Goal: Task Accomplishment & Management: Use online tool/utility

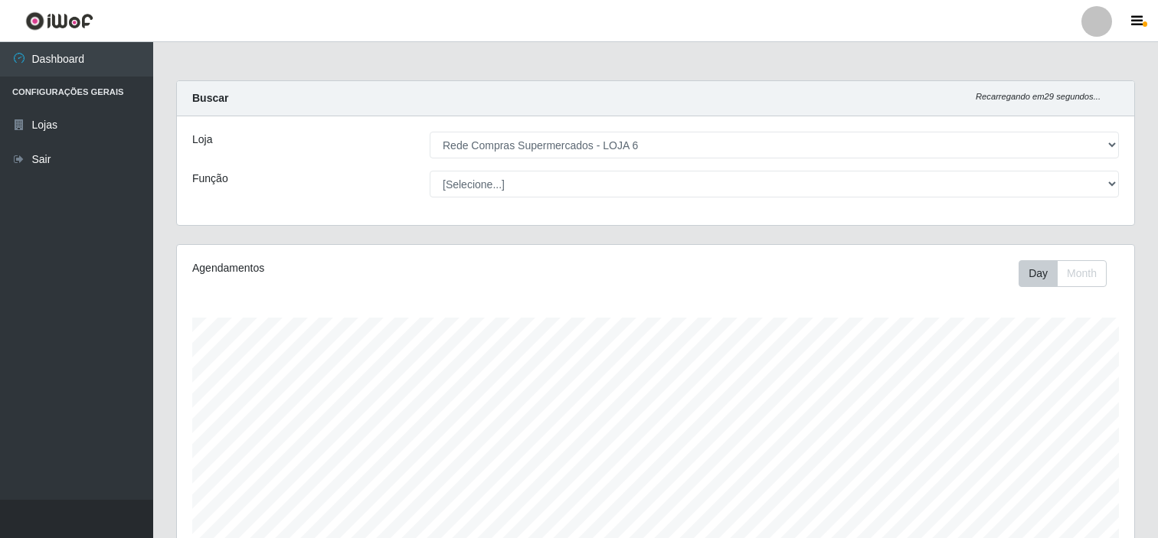
select select "398"
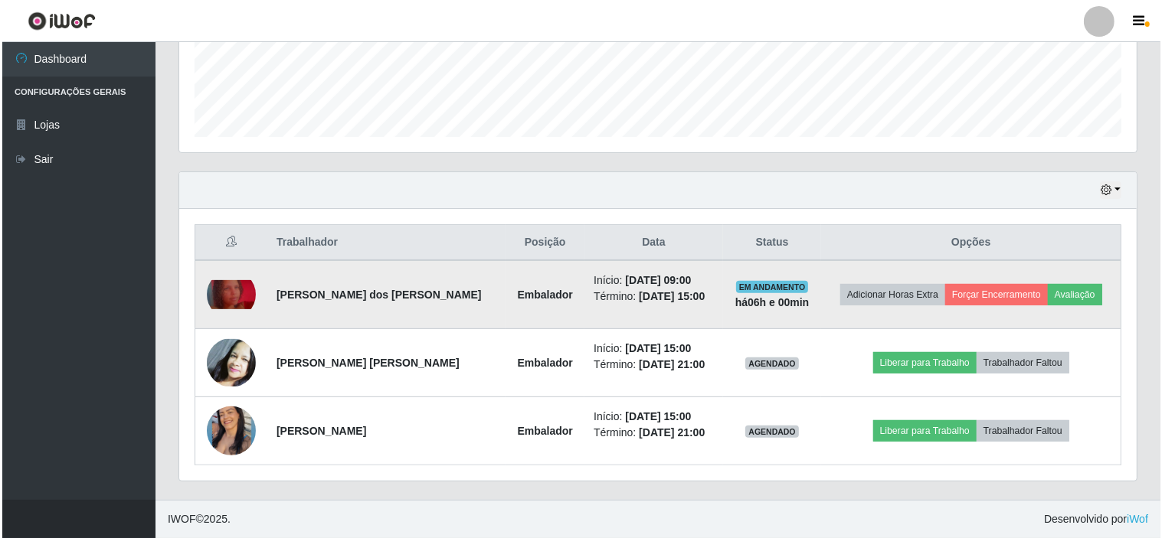
scroll to position [317, 957]
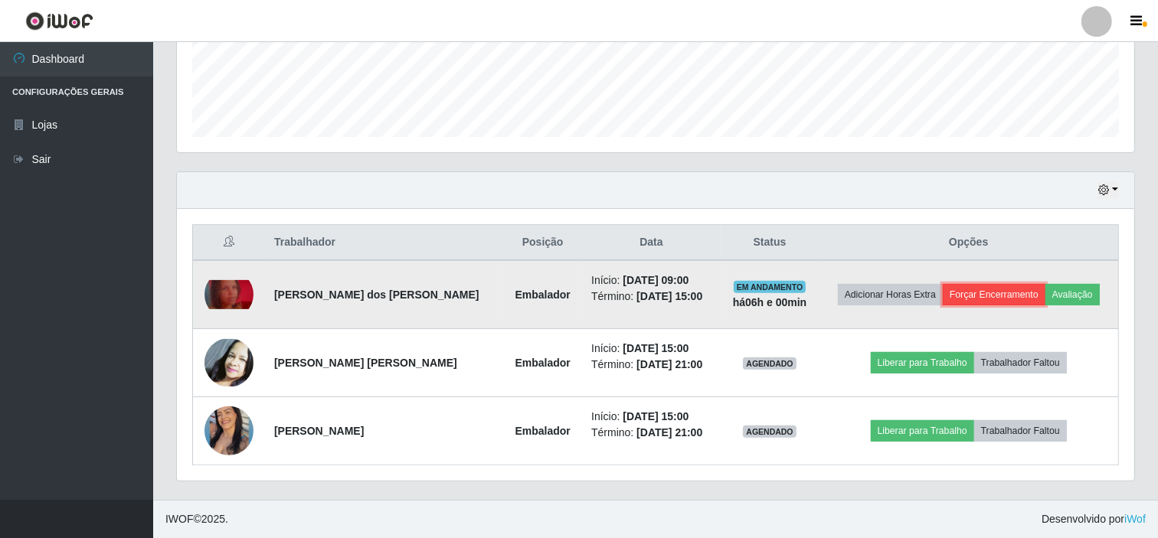
click at [996, 296] on button "Forçar Encerramento" at bounding box center [994, 294] width 103 height 21
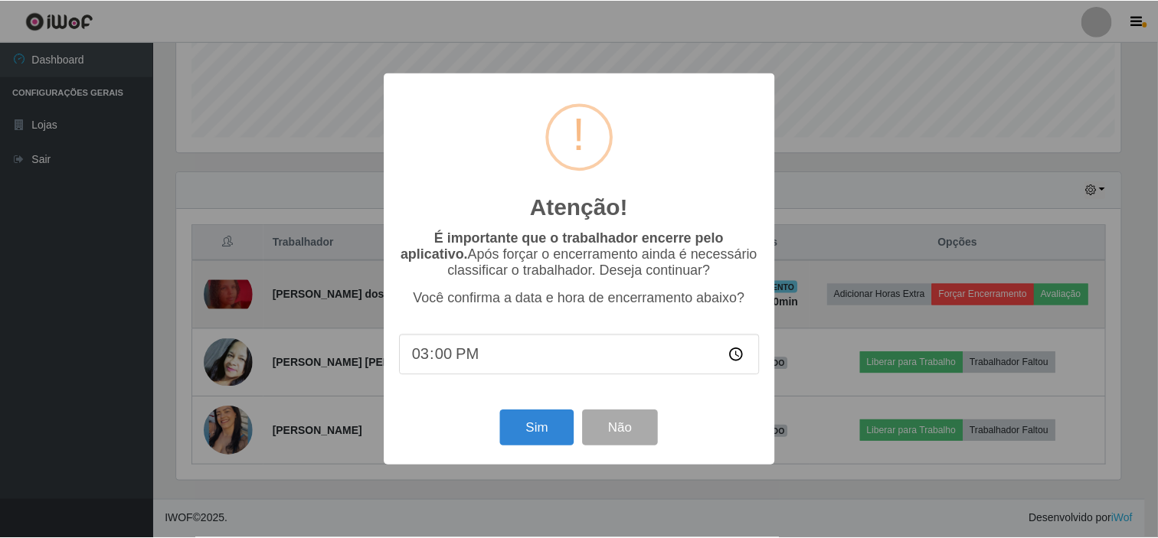
scroll to position [317, 947]
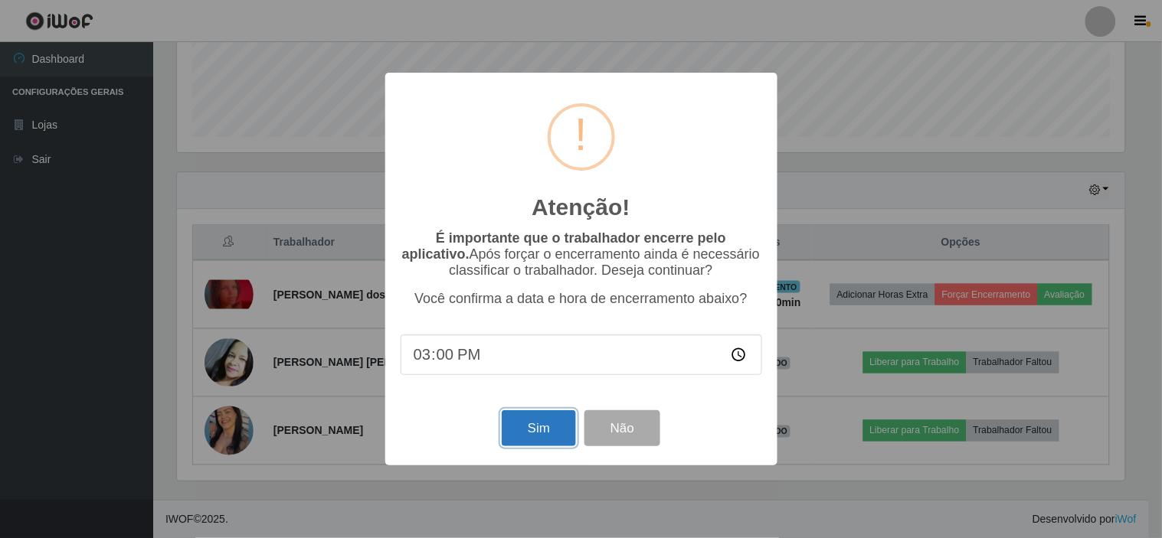
click at [548, 437] on button "Sim" at bounding box center [539, 429] width 74 height 36
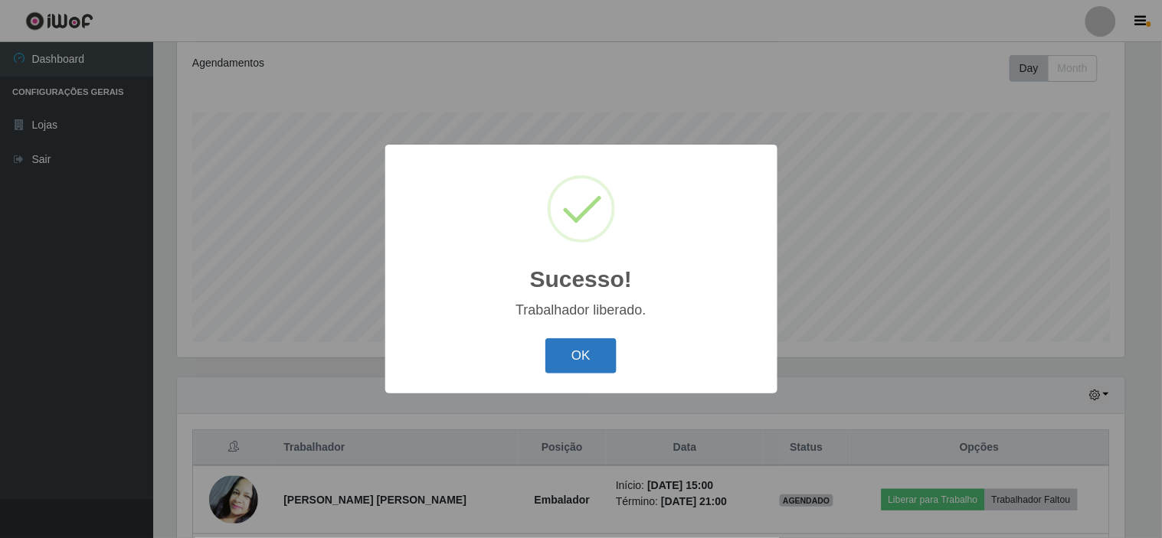
click at [587, 371] on button "OK" at bounding box center [580, 357] width 71 height 36
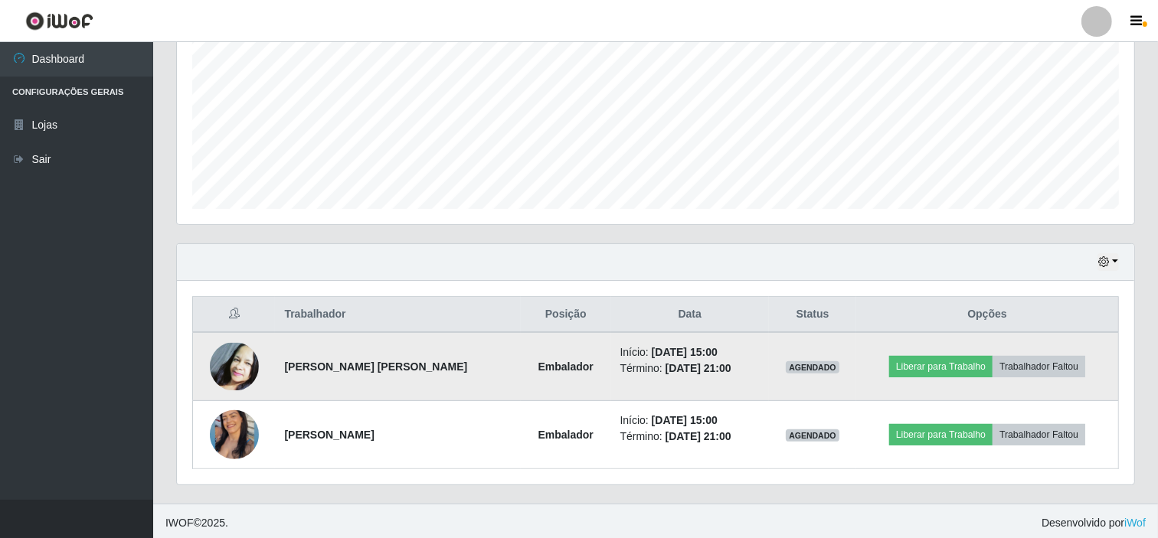
scroll to position [342, 0]
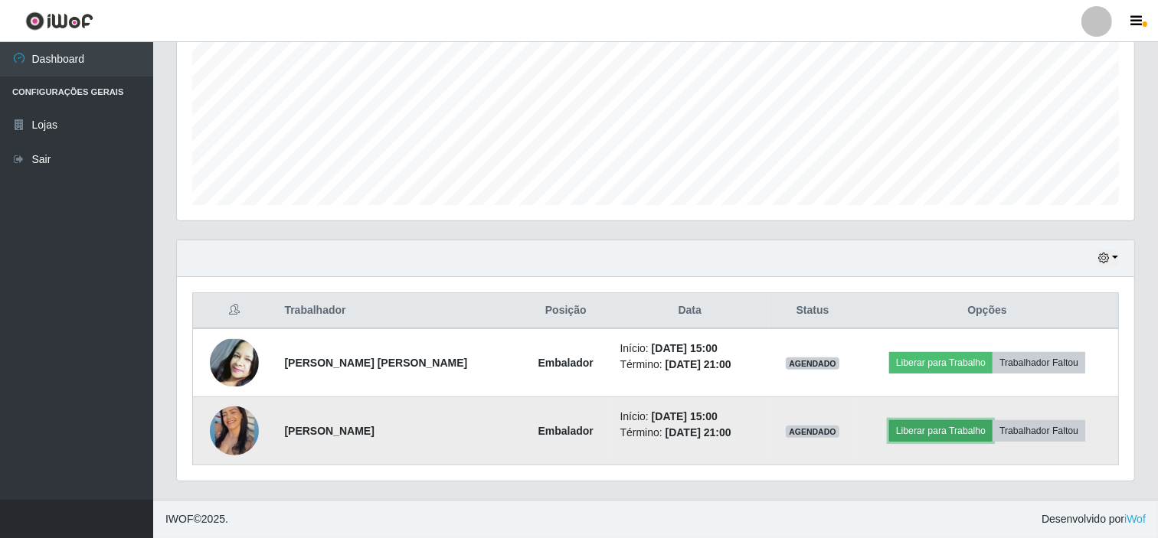
click at [932, 435] on button "Liberar para Trabalho" at bounding box center [940, 431] width 103 height 21
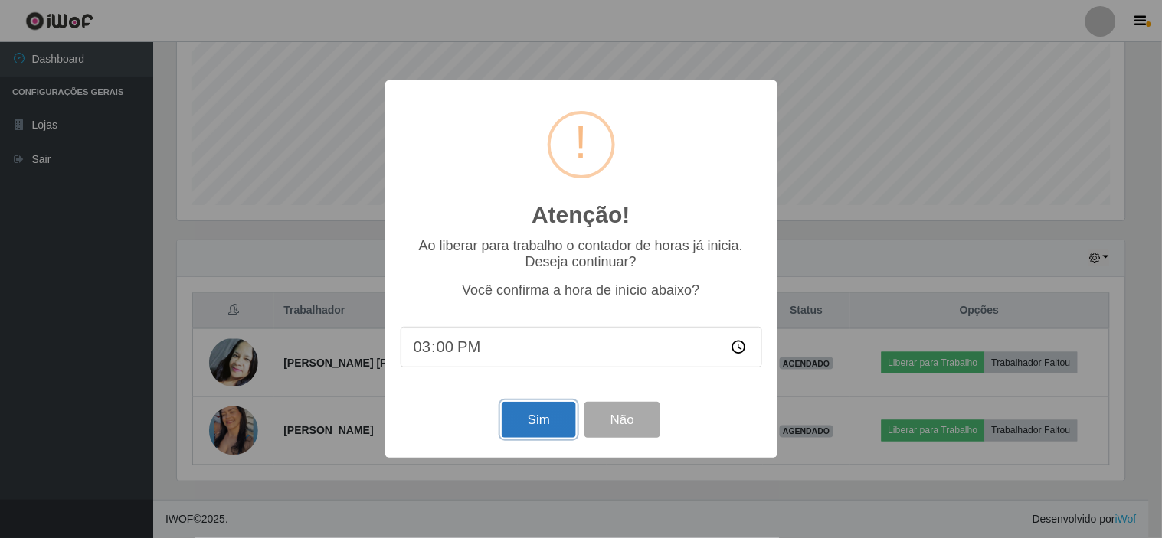
click at [519, 431] on button "Sim" at bounding box center [539, 420] width 74 height 36
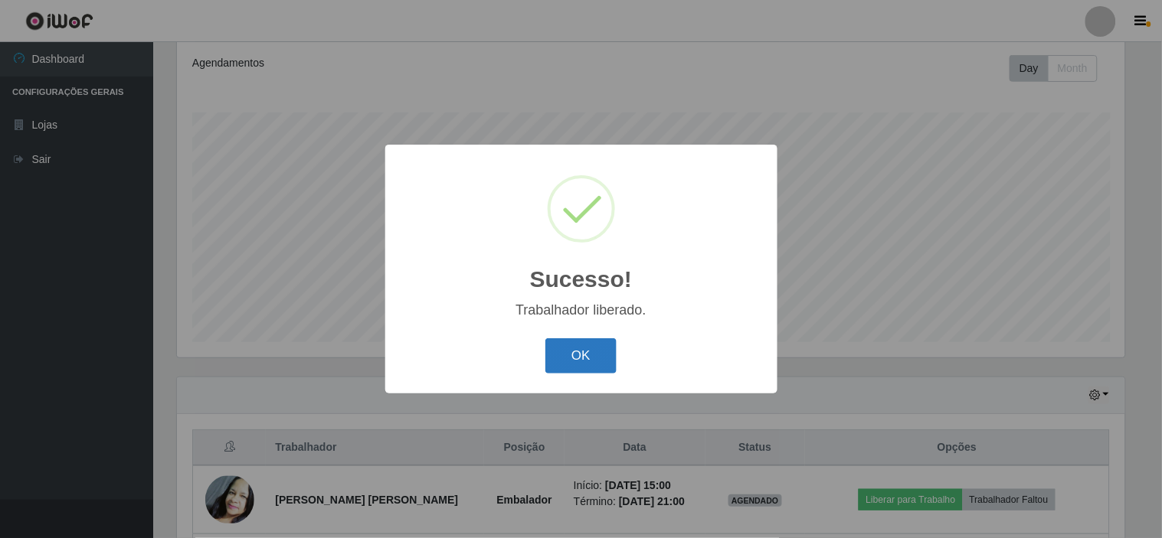
click at [573, 360] on button "OK" at bounding box center [580, 357] width 71 height 36
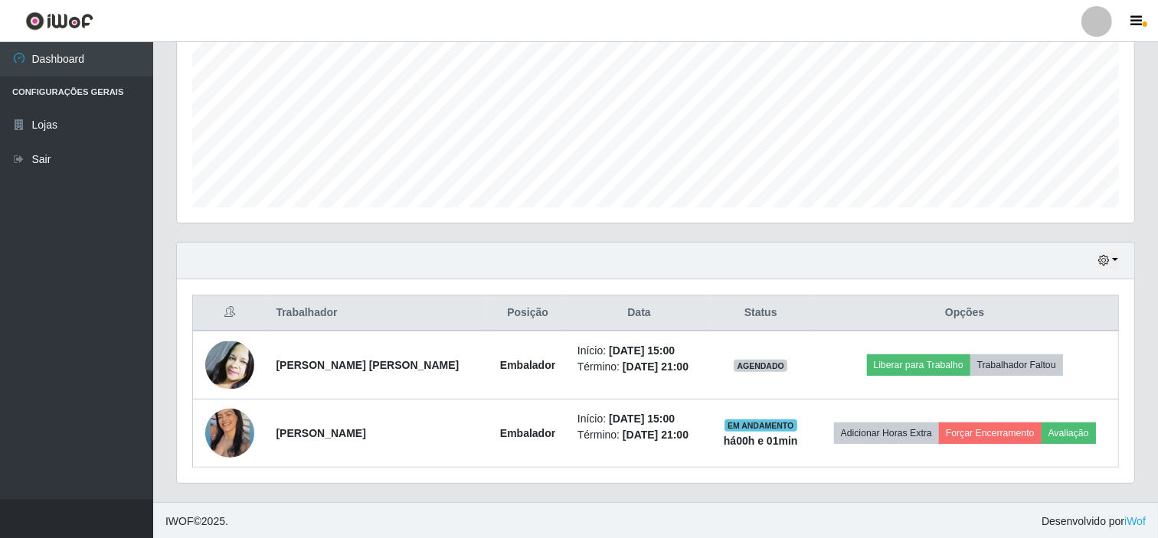
scroll to position [342, 0]
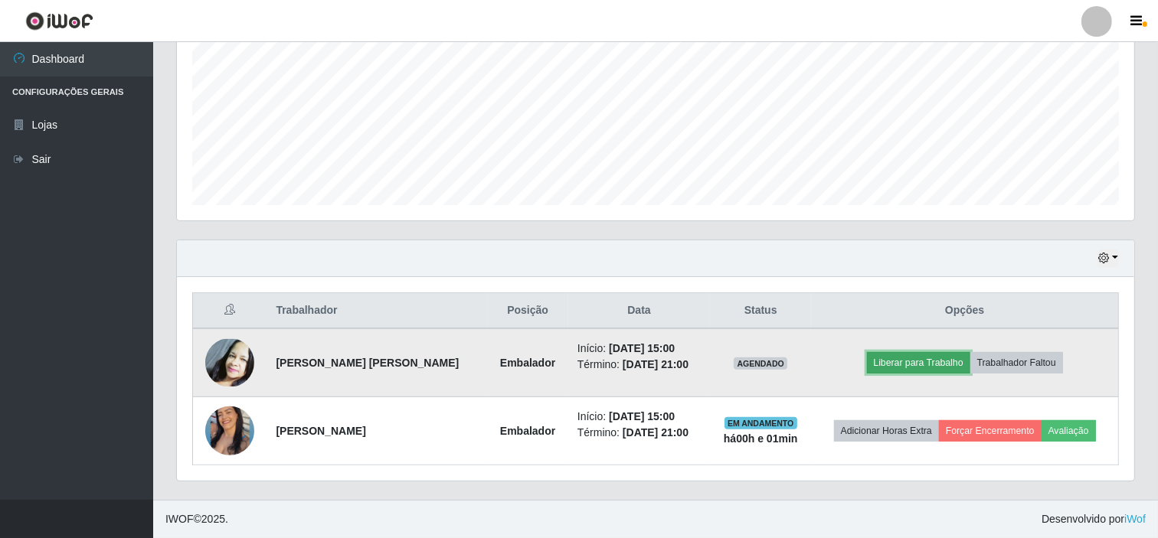
click at [896, 355] on button "Liberar para Trabalho" at bounding box center [918, 362] width 103 height 21
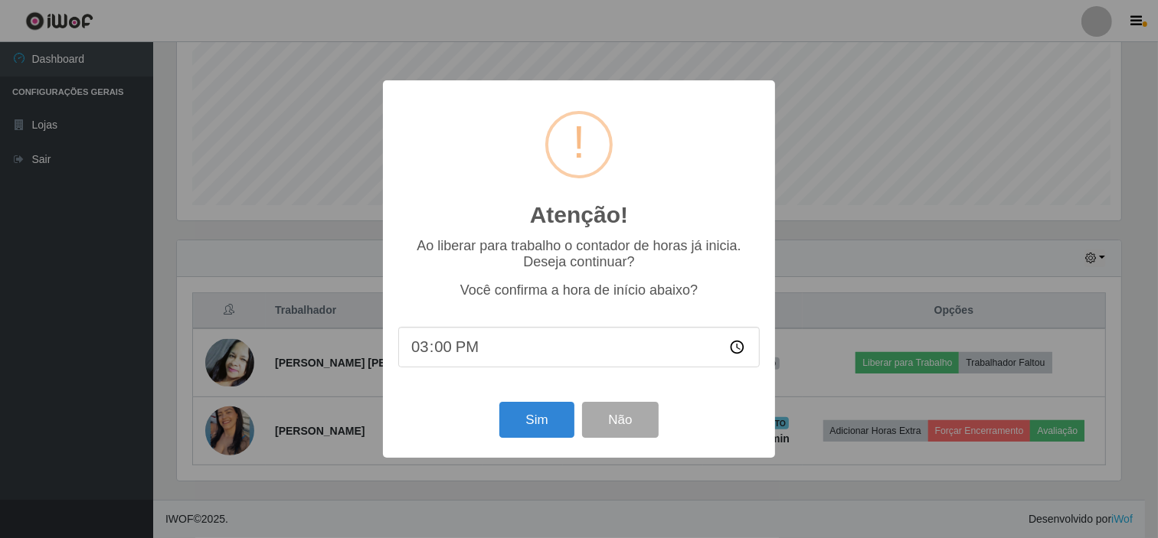
scroll to position [317, 947]
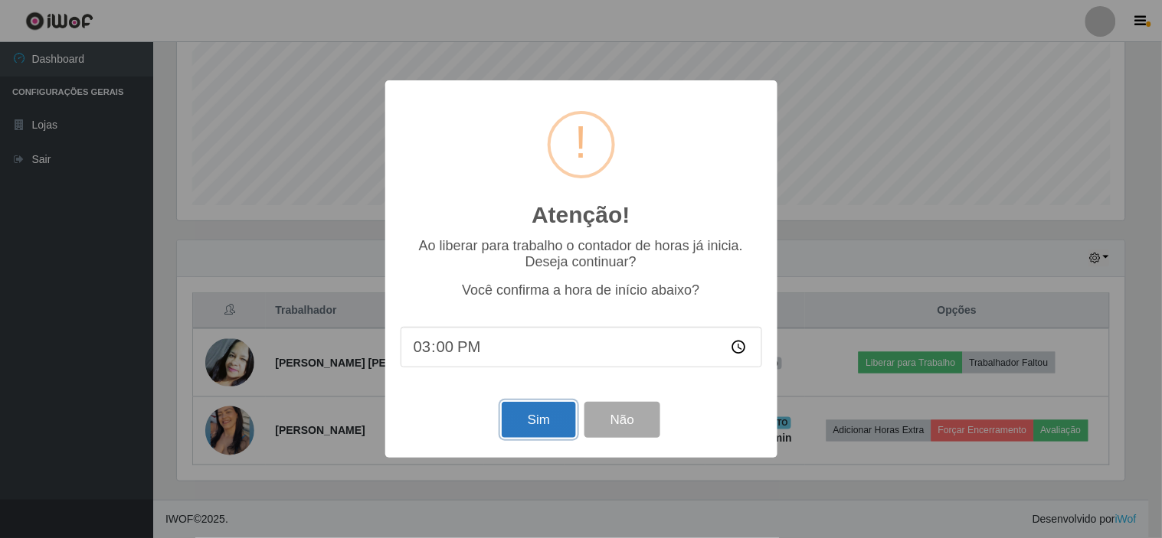
click at [542, 427] on button "Sim" at bounding box center [539, 420] width 74 height 36
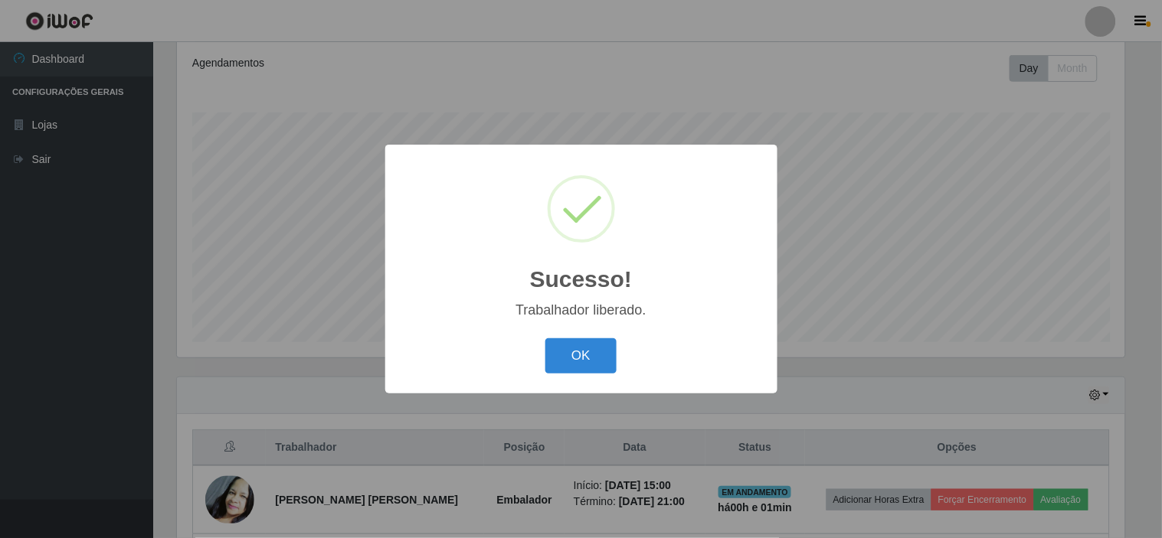
click at [572, 378] on div "OK Cancel" at bounding box center [582, 356] width 362 height 44
click at [580, 350] on button "OK" at bounding box center [580, 357] width 71 height 36
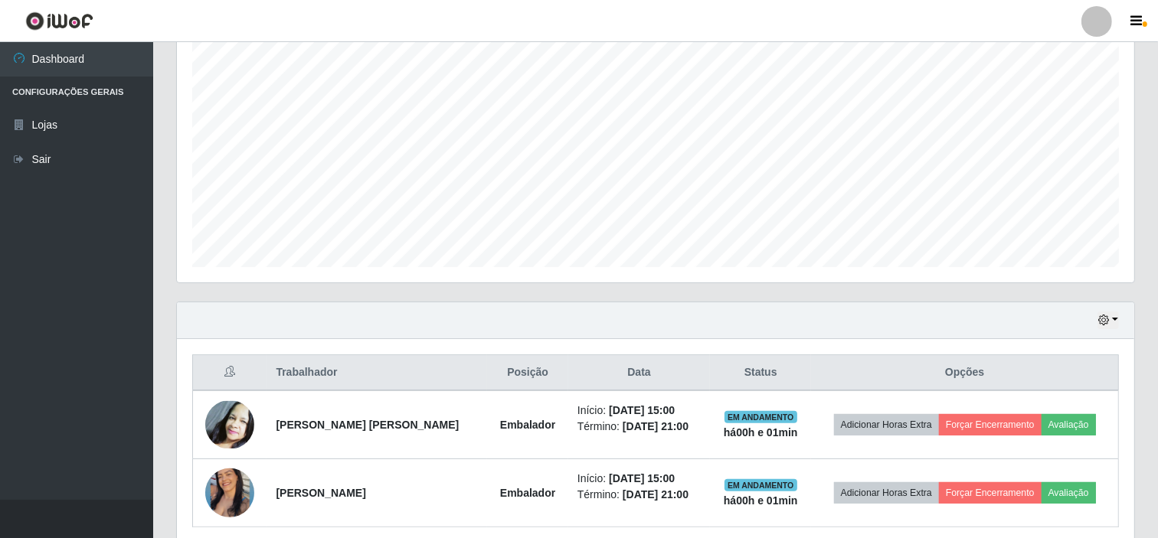
scroll to position [342, 0]
